Goal: Find specific page/section: Find specific page/section

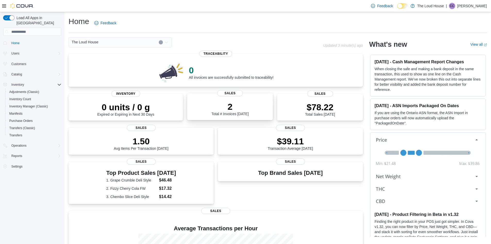
click at [219, 101] on div "2 Total # Invoices Today" at bounding box center [230, 107] width 78 height 16
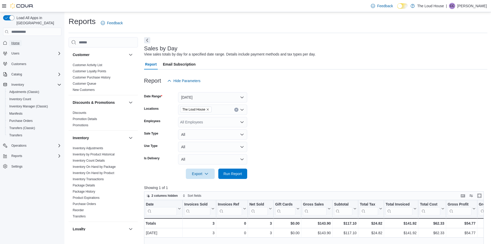
click at [15, 41] on span "Home" at bounding box center [15, 43] width 8 height 4
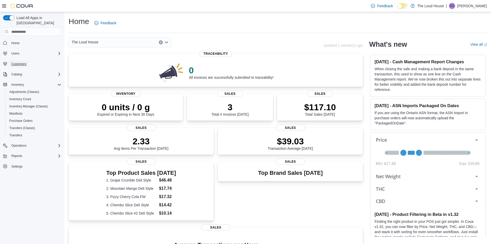
click at [21, 62] on span "Customers" at bounding box center [18, 64] width 15 height 4
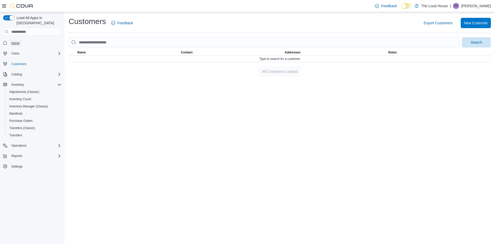
click at [16, 41] on span "Home" at bounding box center [15, 43] width 8 height 4
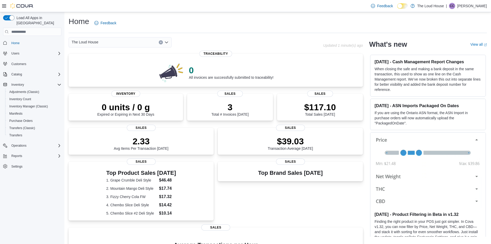
click at [151, 24] on div "Home Feedback" at bounding box center [278, 22] width 418 height 13
